Goal: Information Seeking & Learning: Learn about a topic

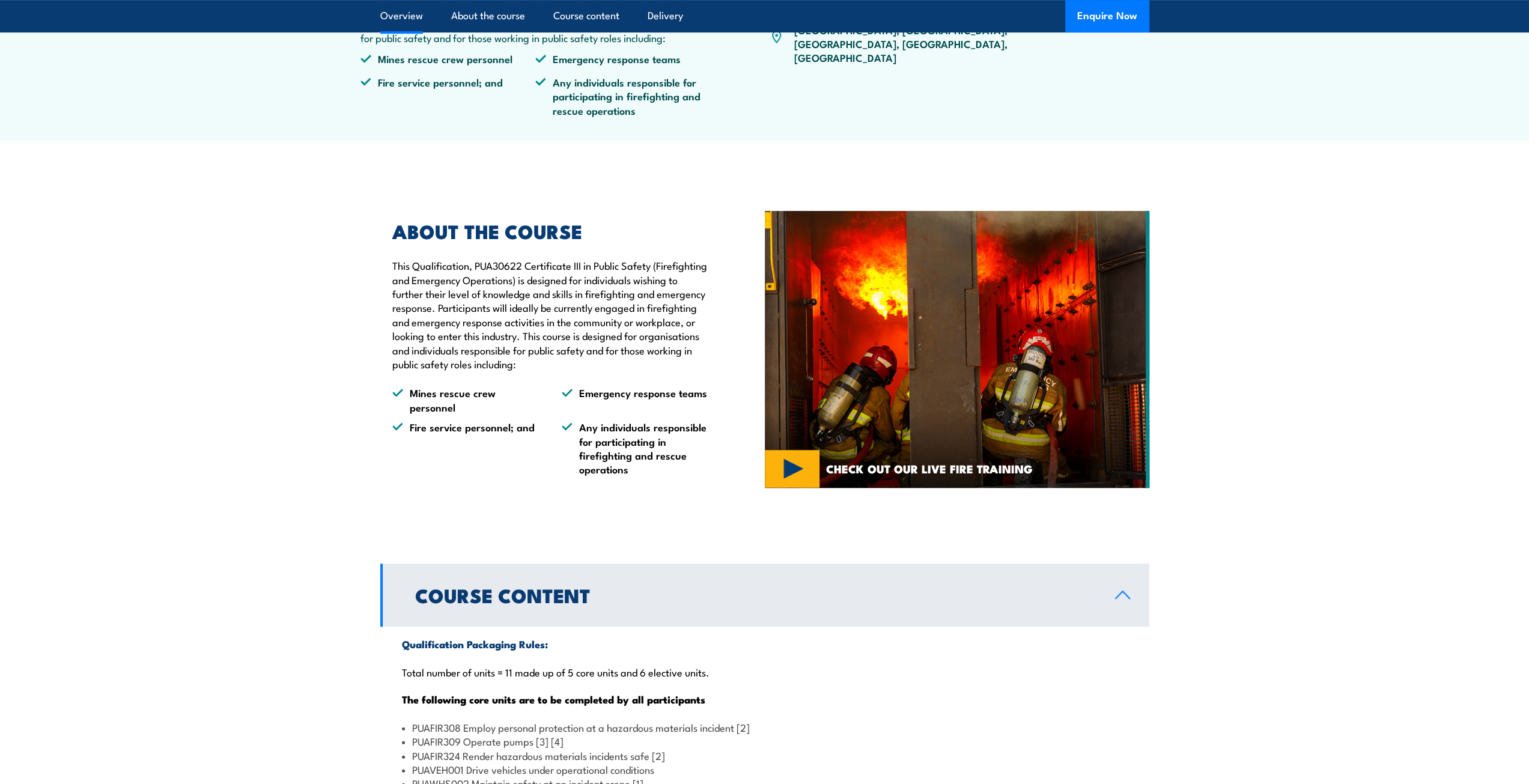
scroll to position [1912, 0]
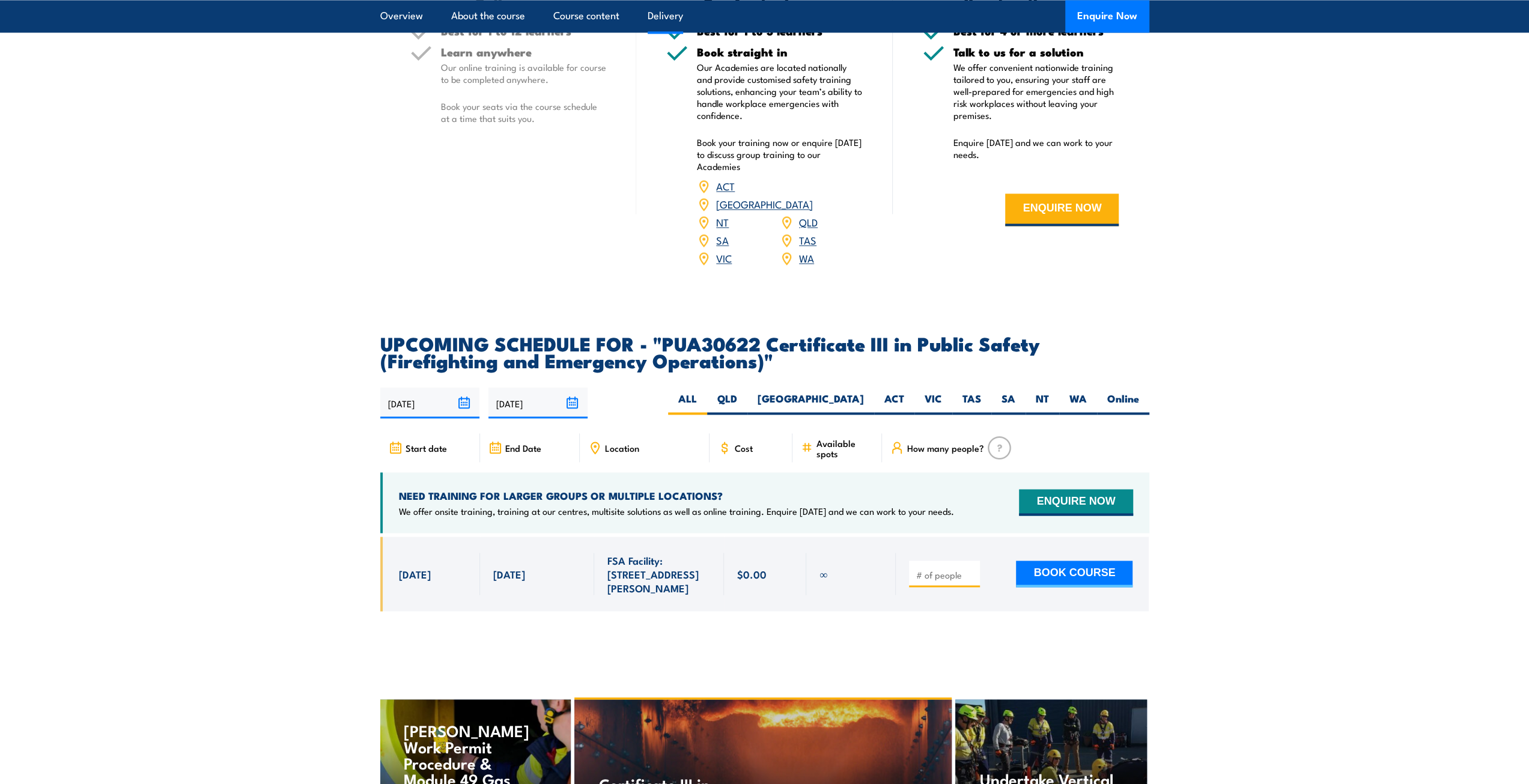
click at [282, 274] on section "DELIVERY OPTIONS We offer a class leading selection of locations to expertly de…" at bounding box center [764, 67] width 1529 height 428
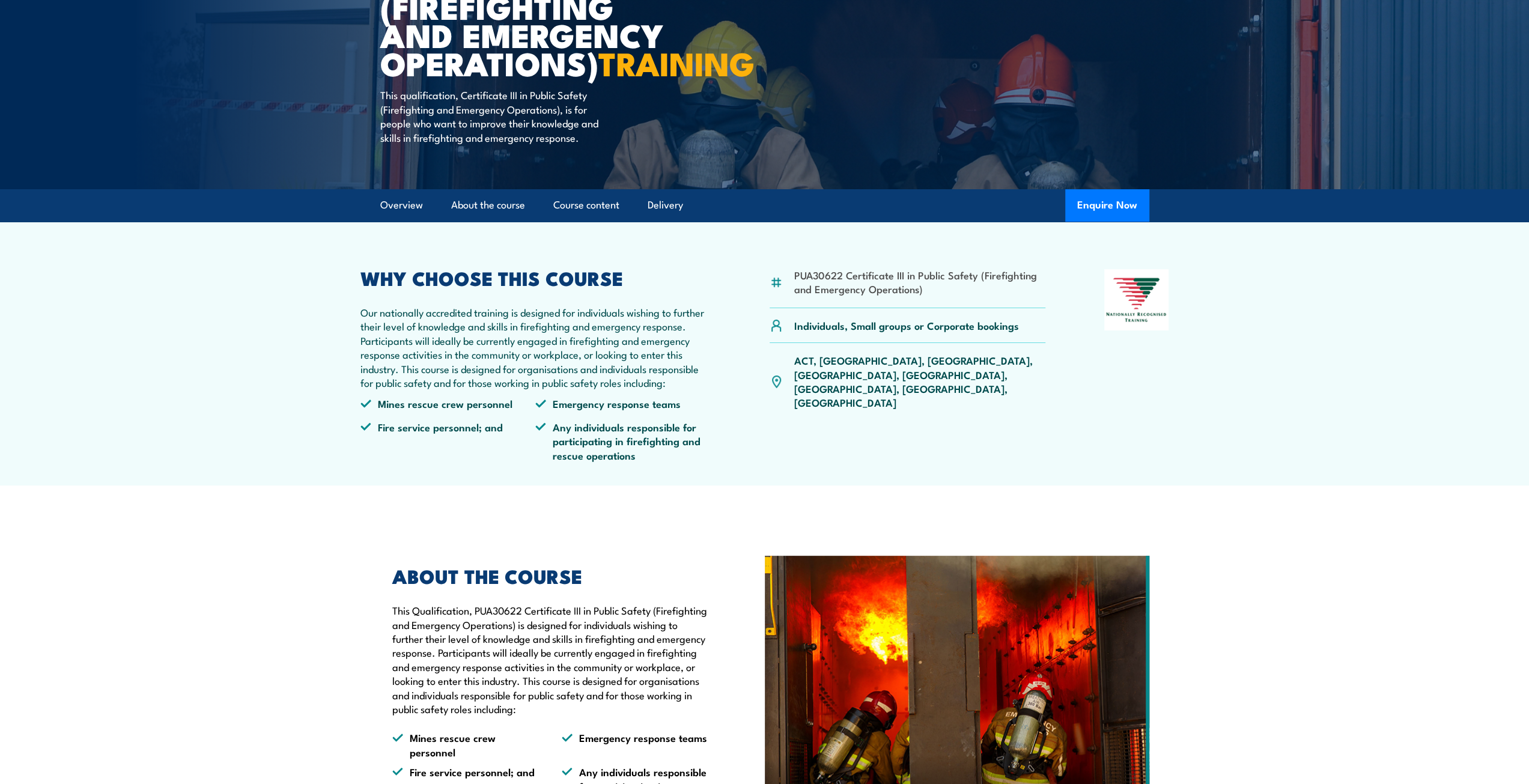
scroll to position [0, 0]
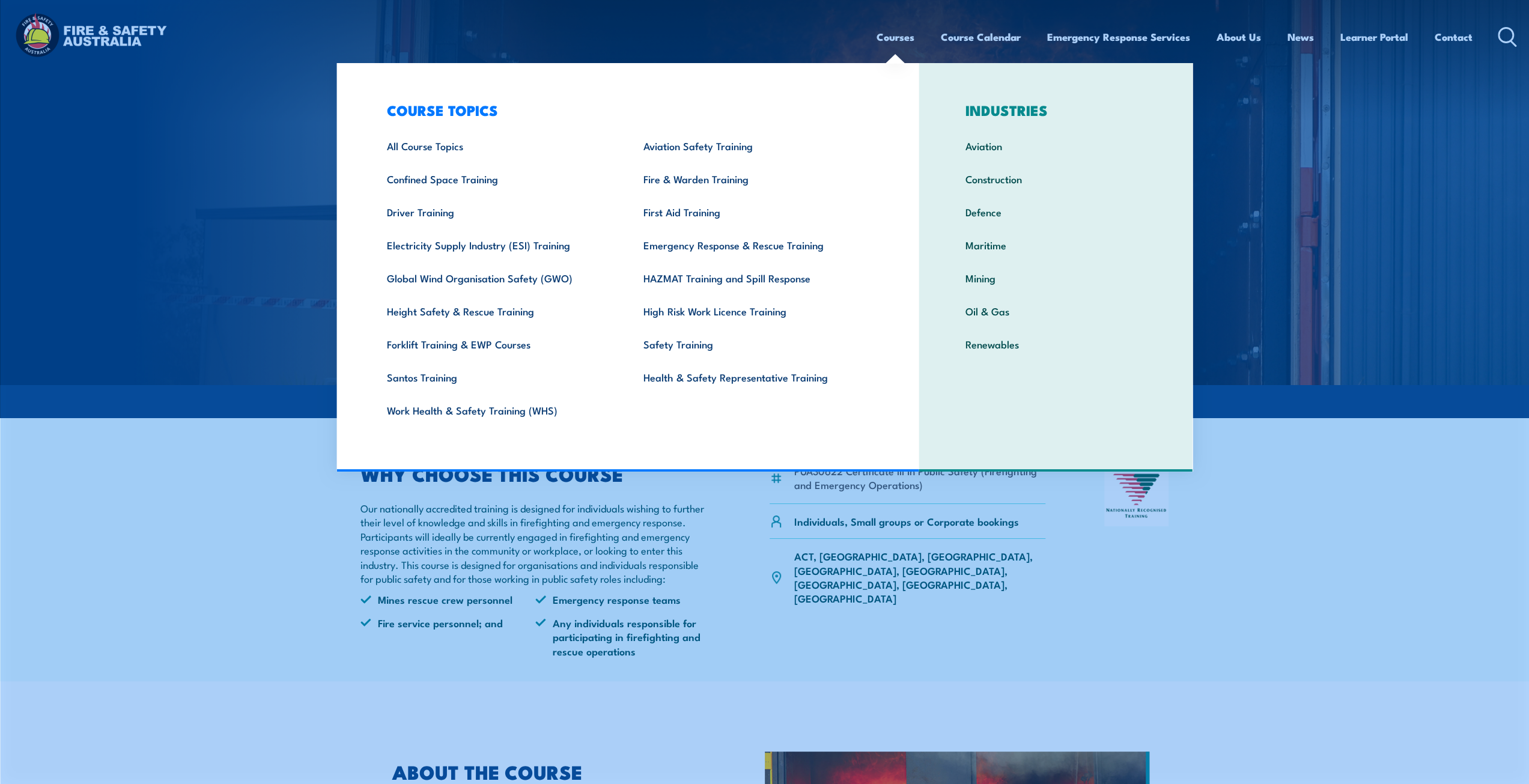
click at [900, 40] on link "Courses" at bounding box center [895, 37] width 38 height 32
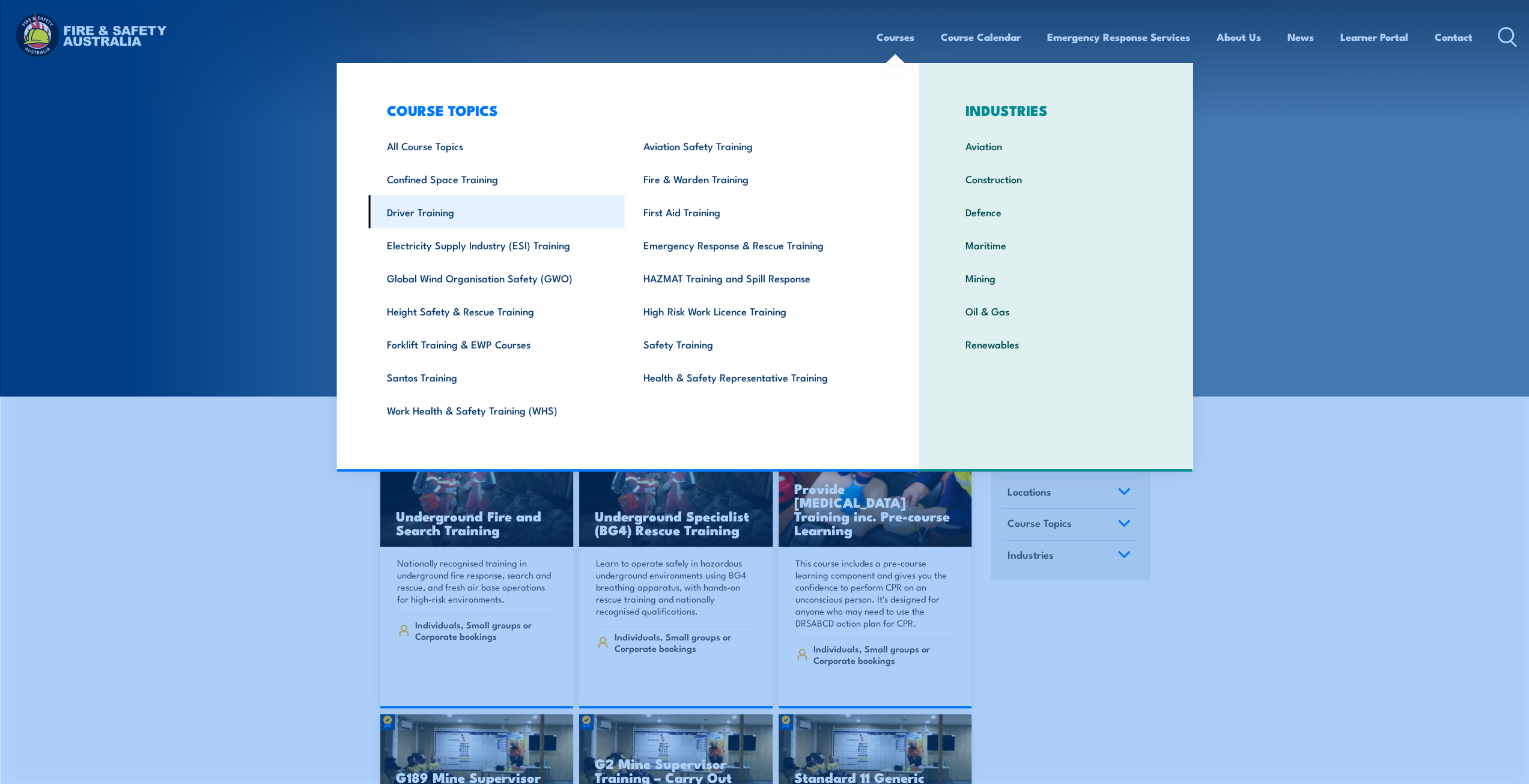
click at [457, 217] on link "Driver Training" at bounding box center [497, 211] width 257 height 33
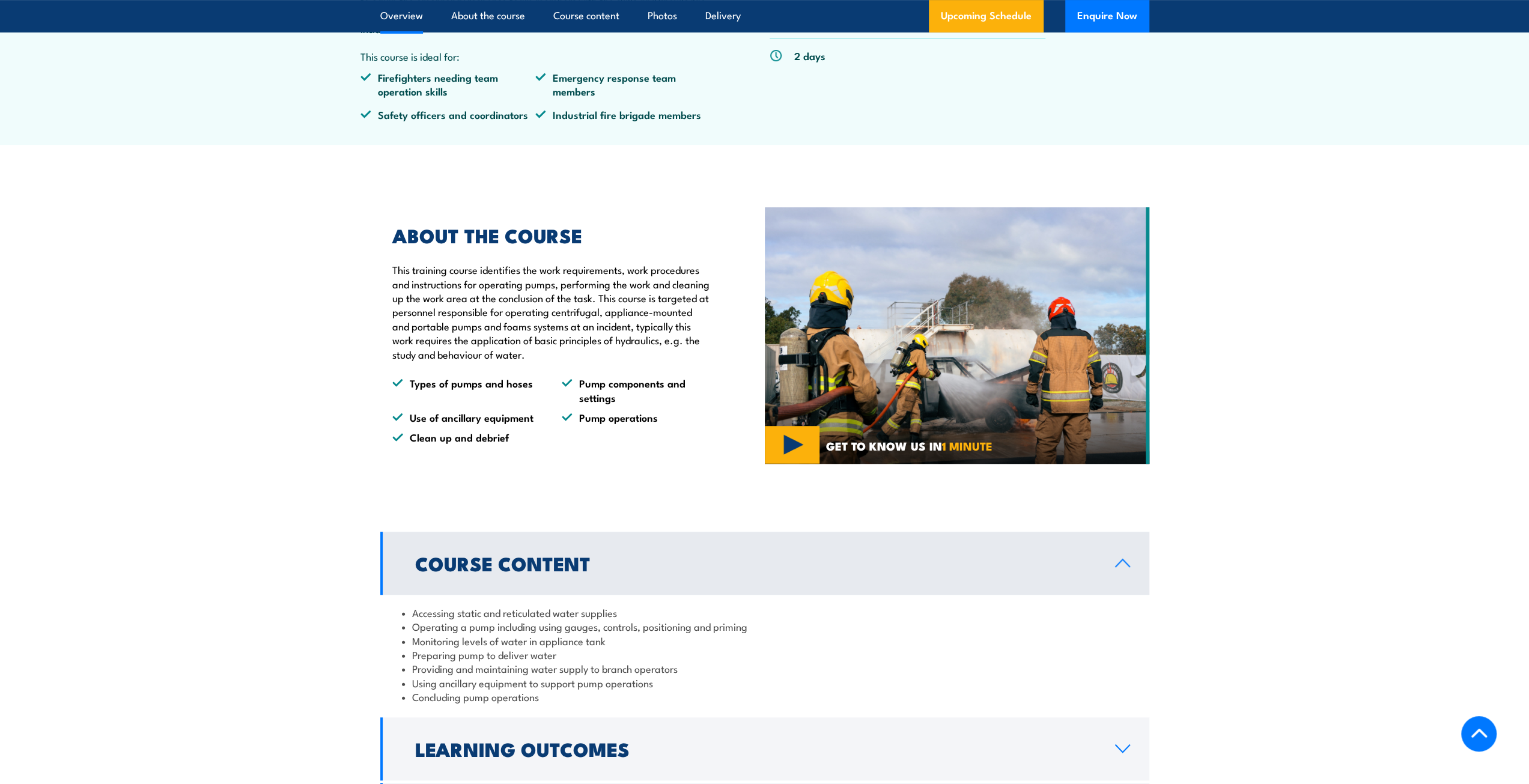
scroll to position [60, 0]
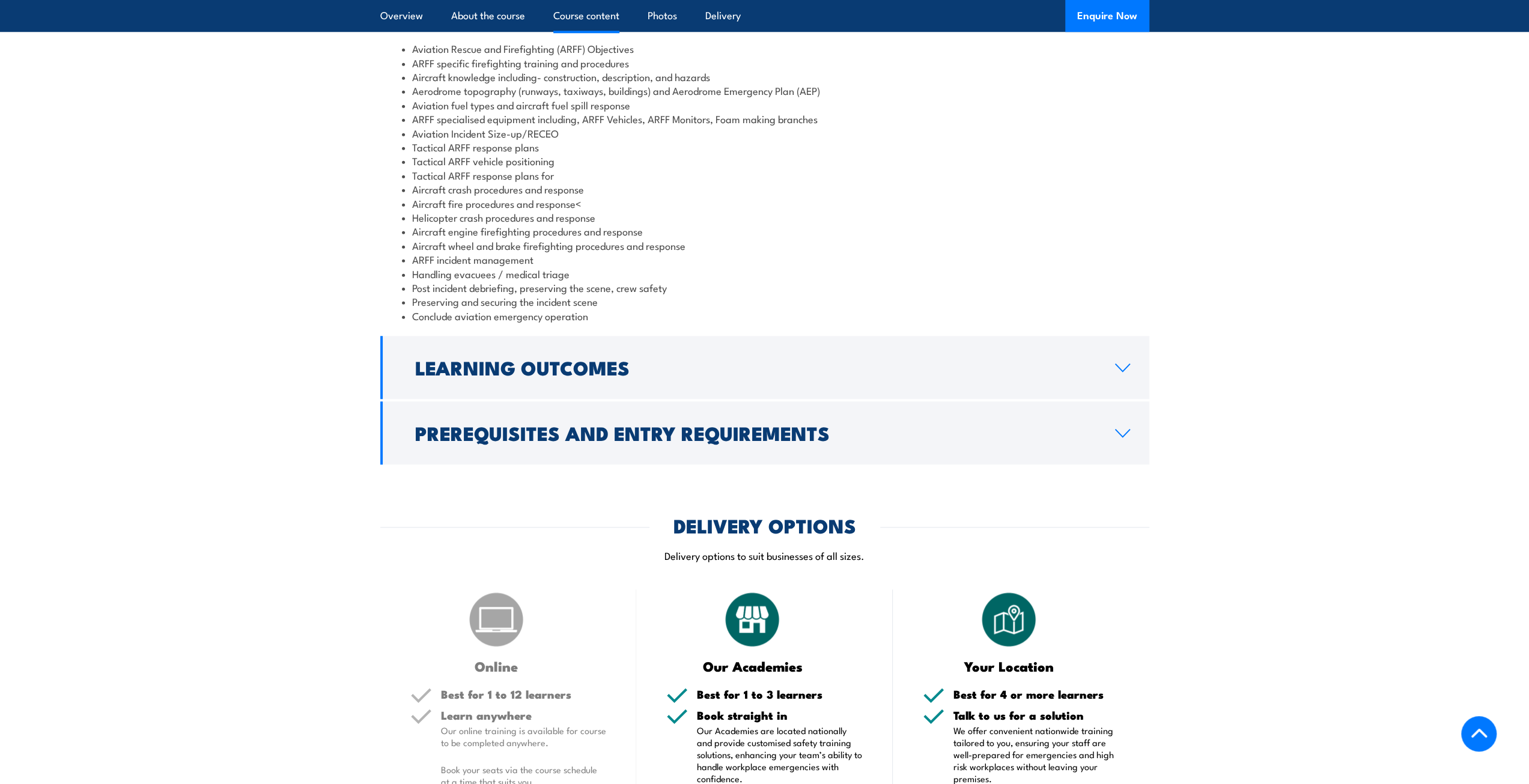
scroll to position [1141, 0]
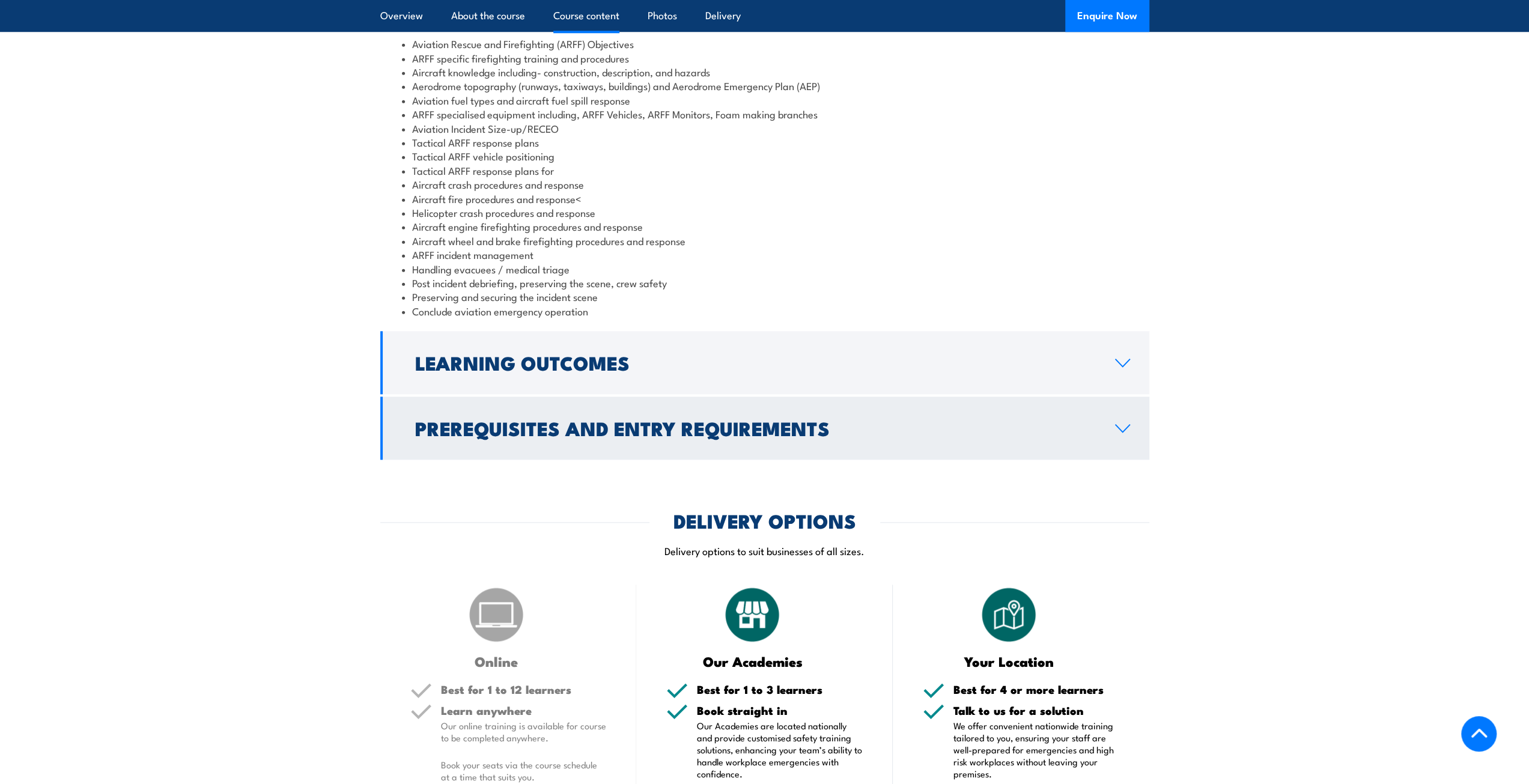
click at [456, 439] on link "Prerequisites and Entry Requirements" at bounding box center [764, 428] width 769 height 63
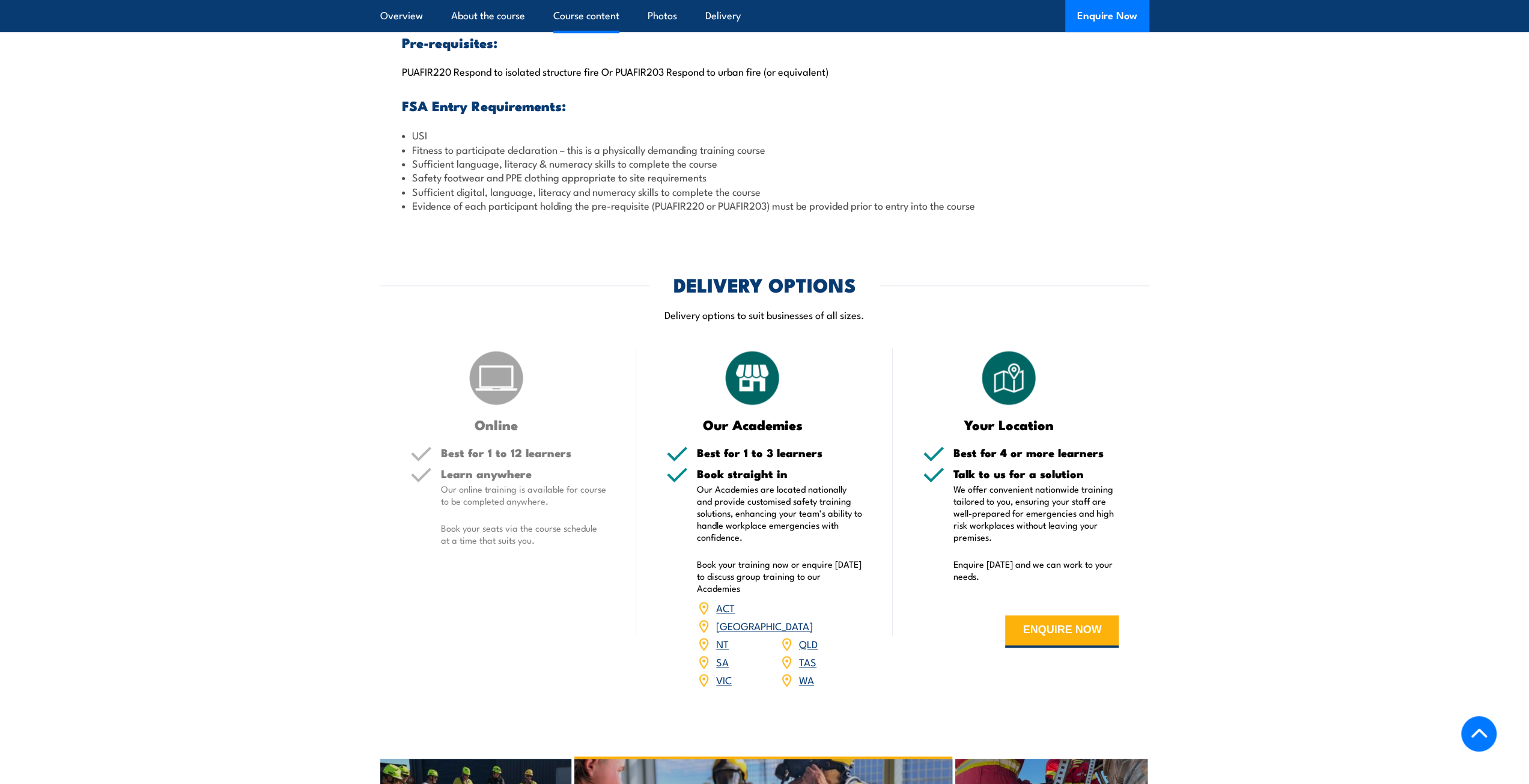
scroll to position [1322, 0]
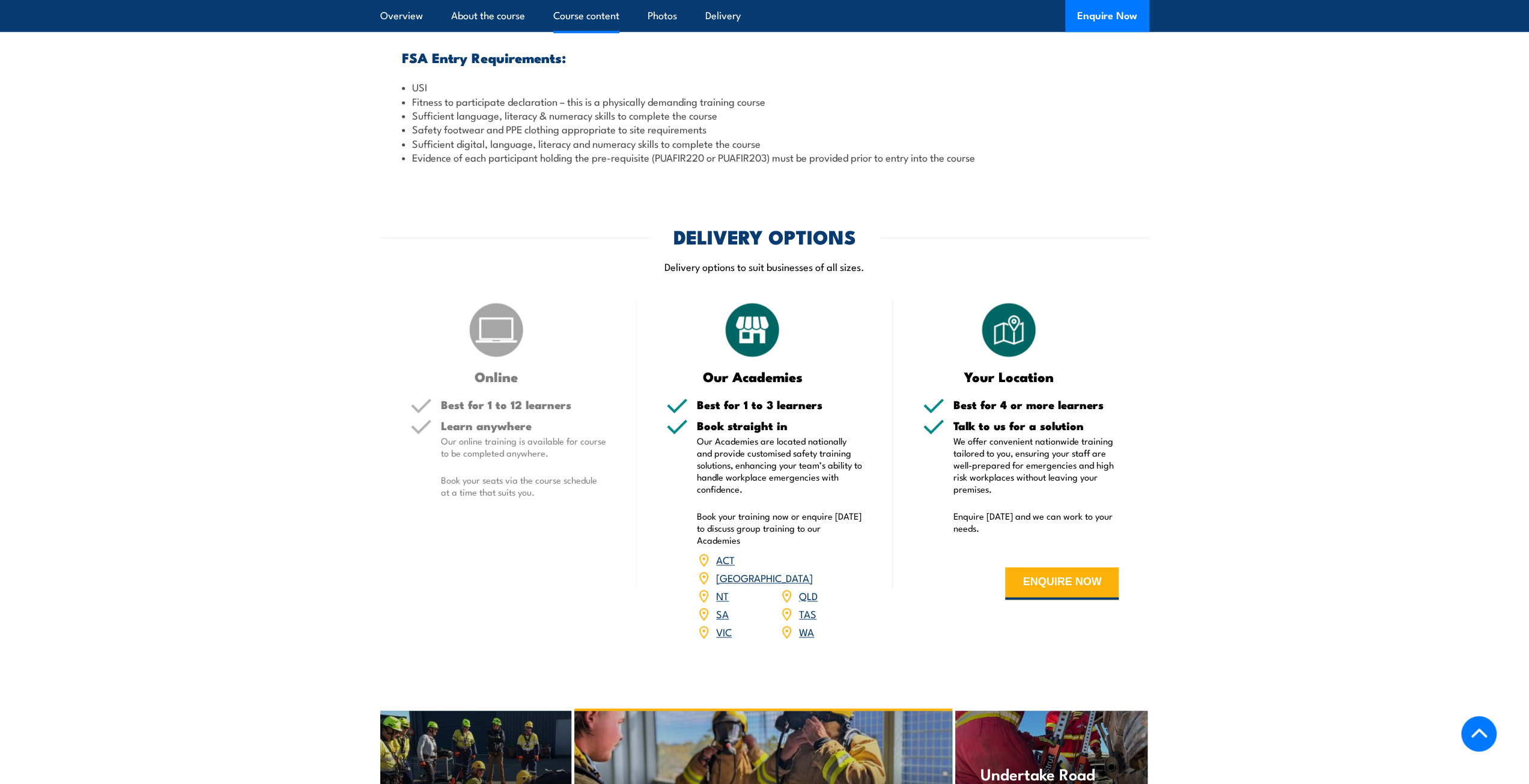
click at [721, 638] on link "VIC" at bounding box center [724, 631] width 16 height 14
click at [723, 638] on link "VIC" at bounding box center [724, 631] width 16 height 14
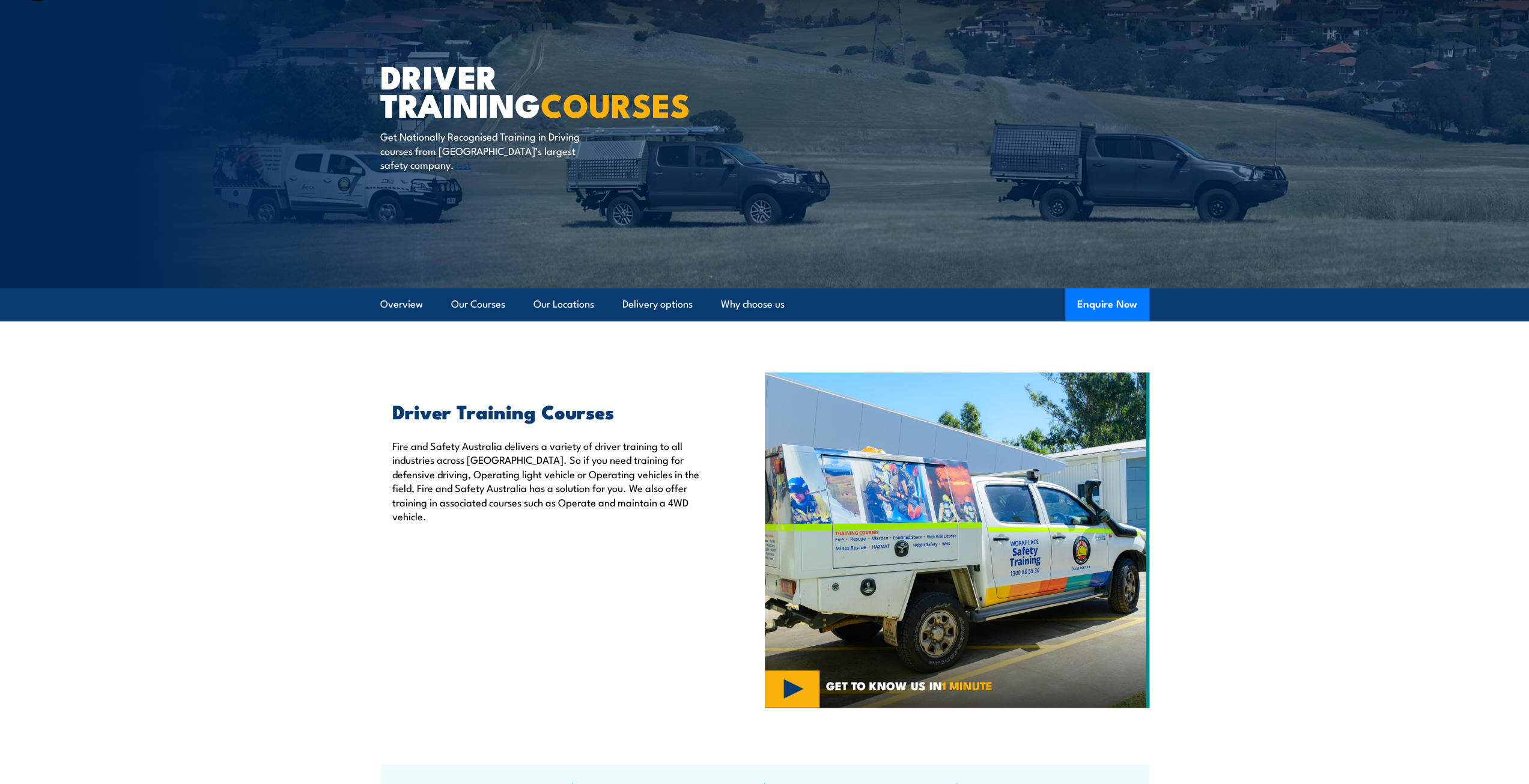
scroll to position [180, 0]
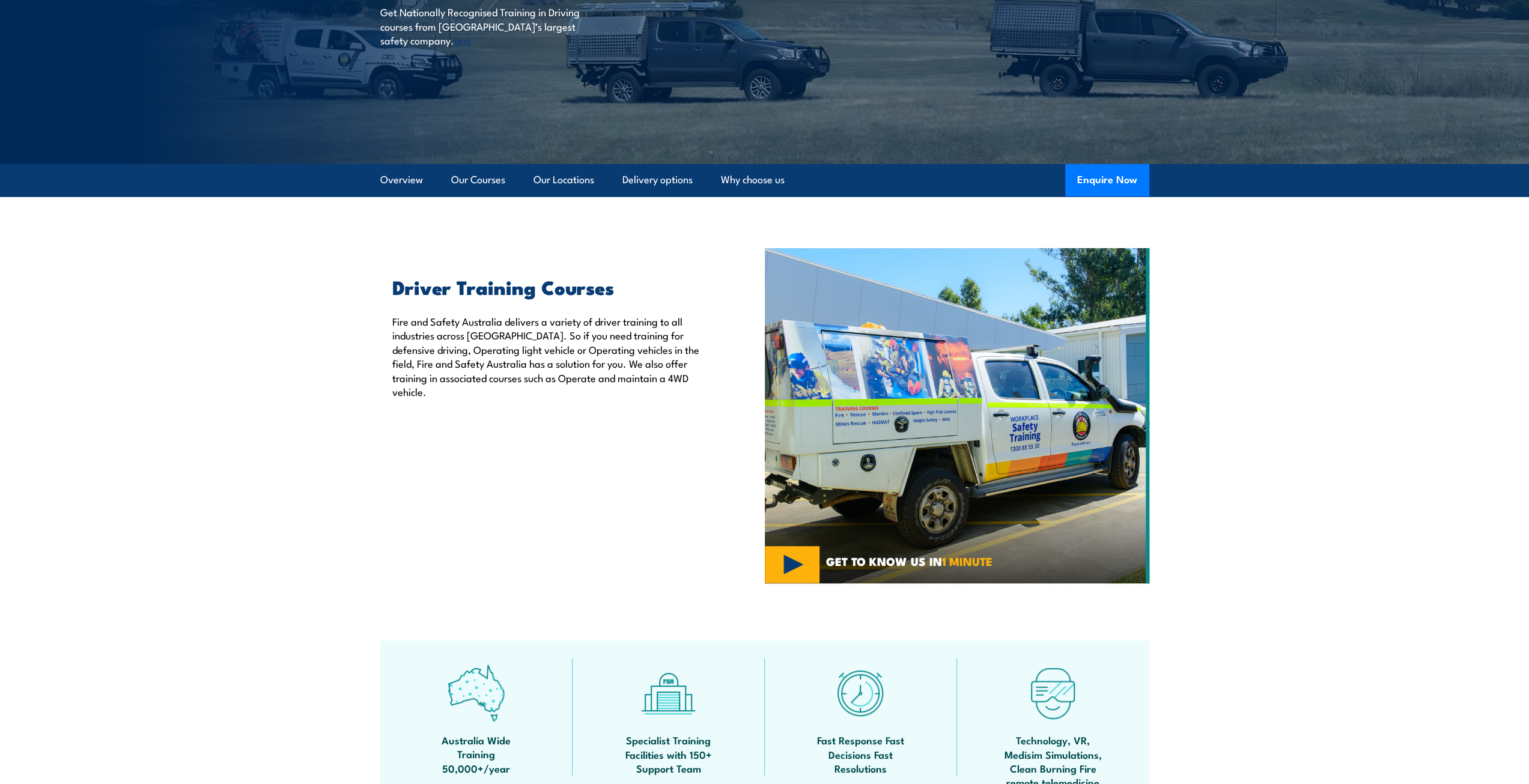
click at [465, 503] on div "Driver Training Courses Fire and Safety Australia delivers a variety of driver …" at bounding box center [572, 416] width 384 height 335
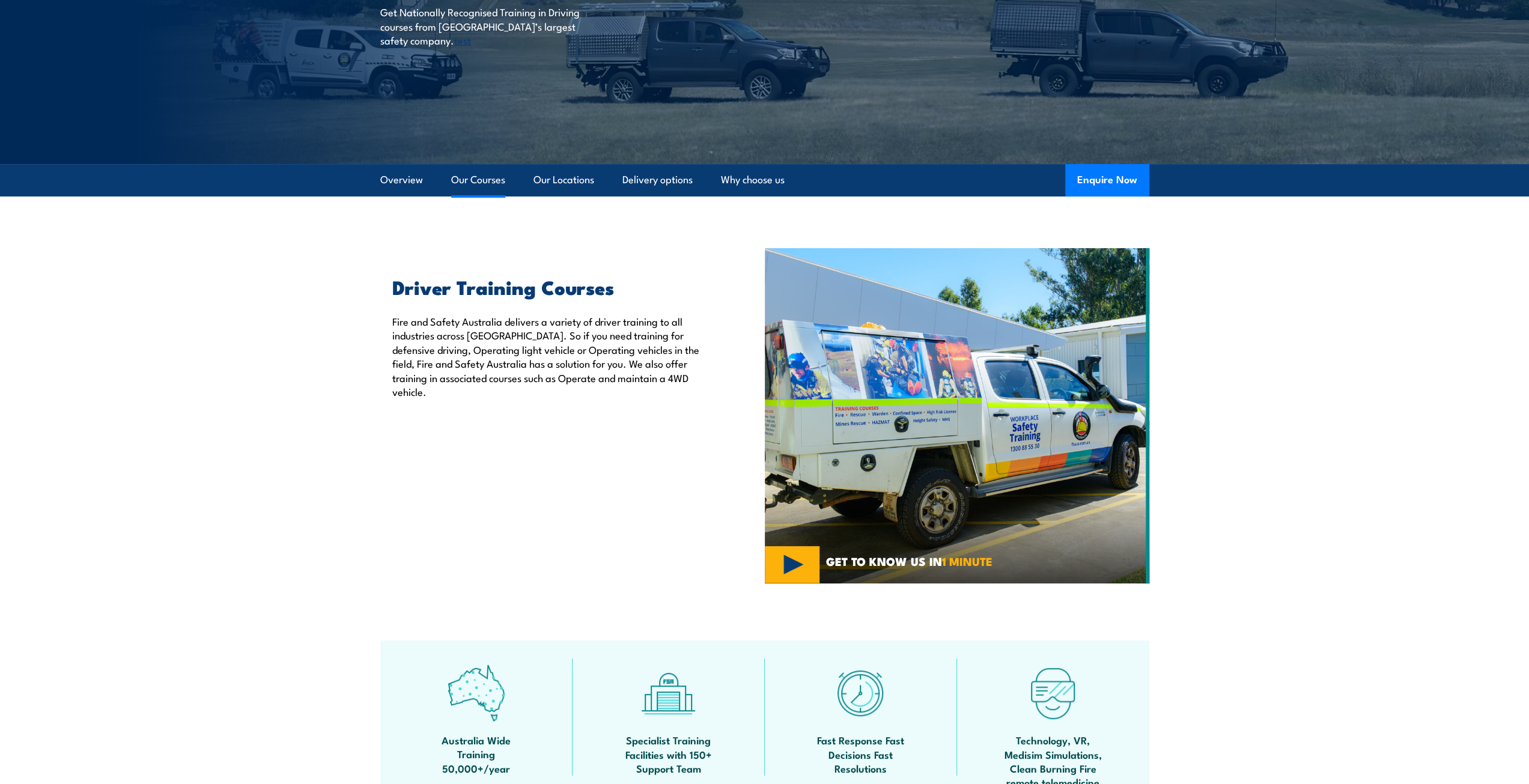
click at [474, 173] on link "Our Courses" at bounding box center [478, 179] width 54 height 32
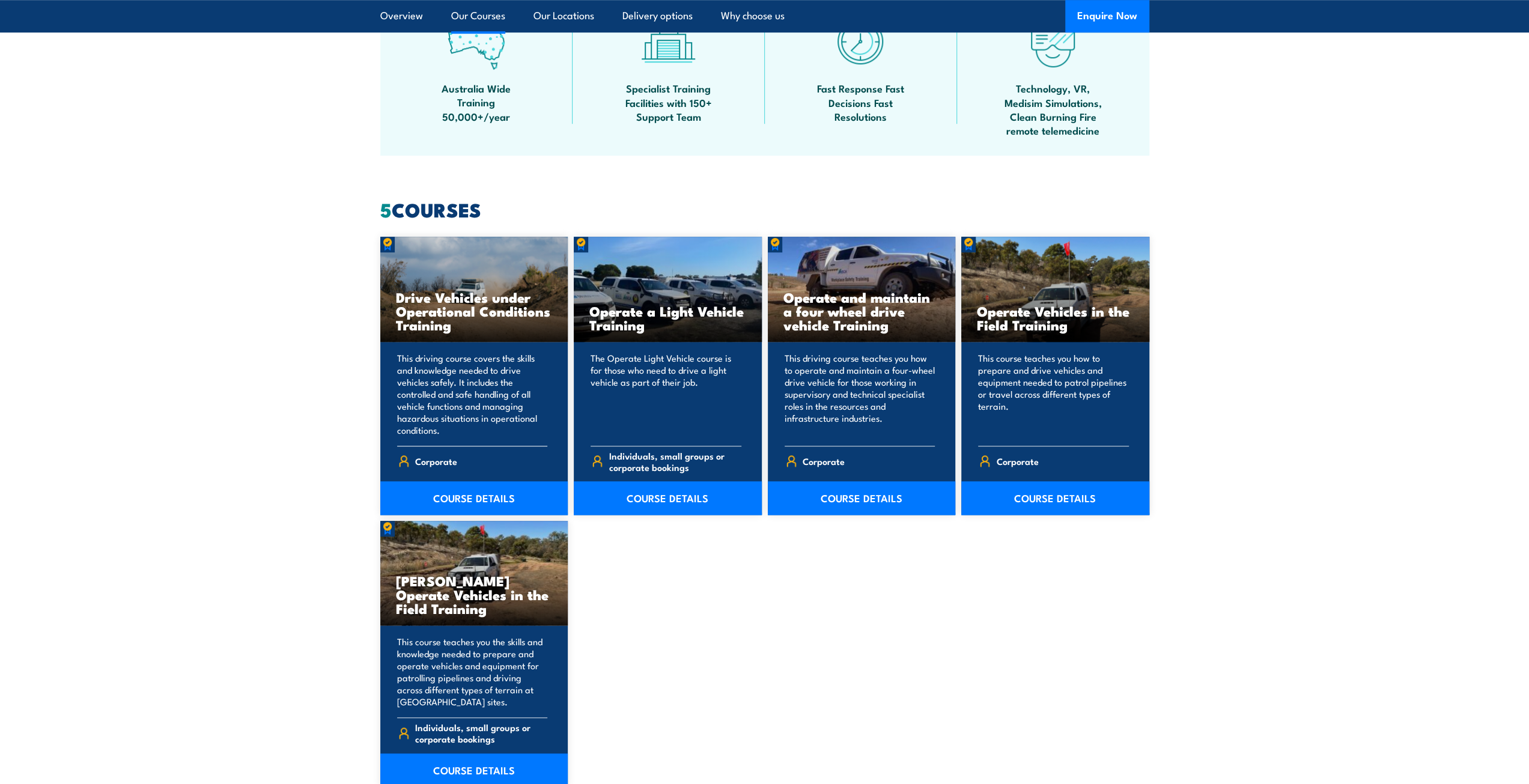
scroll to position [957, 0]
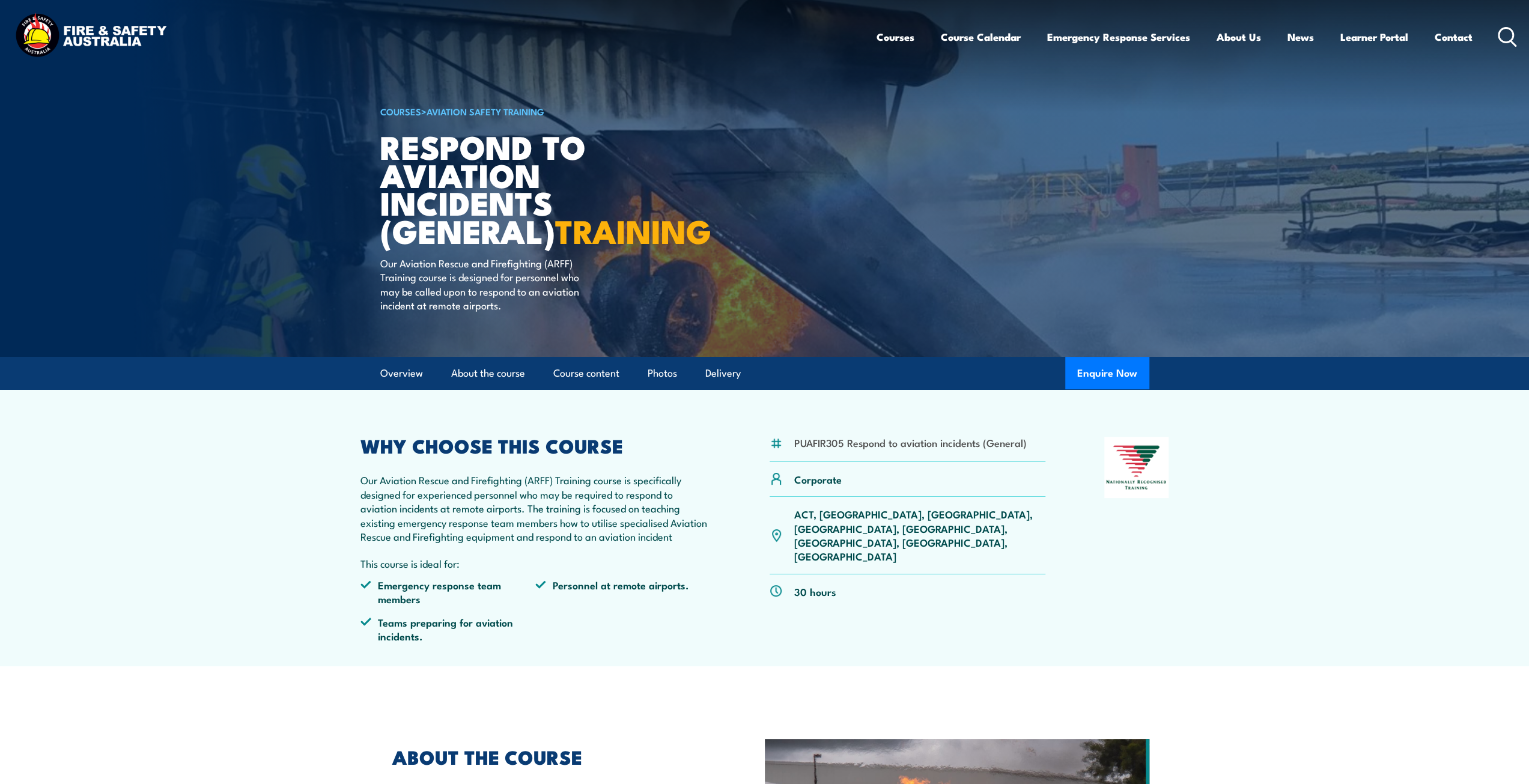
drag, startPoint x: 396, startPoint y: 339, endPoint x: 385, endPoint y: 329, distance: 14.9
